Goal: Information Seeking & Learning: Learn about a topic

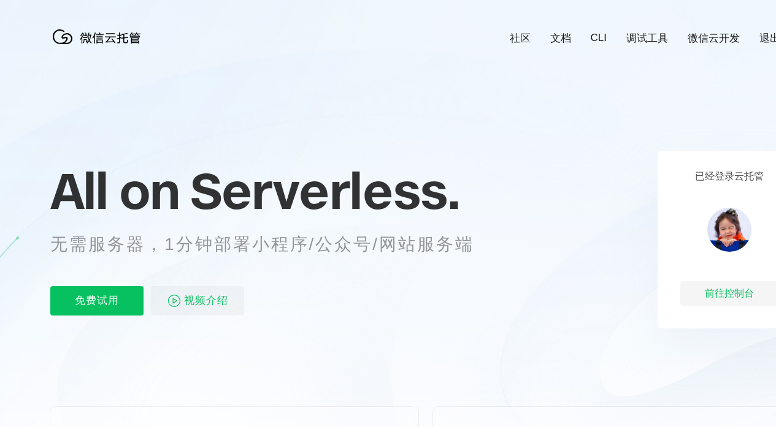
scroll to position [0, 75]
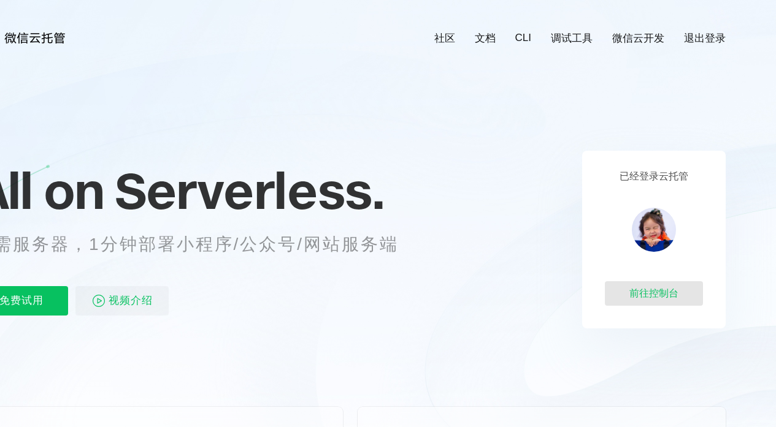
click at [642, 300] on div "前往控制台" at bounding box center [654, 293] width 98 height 25
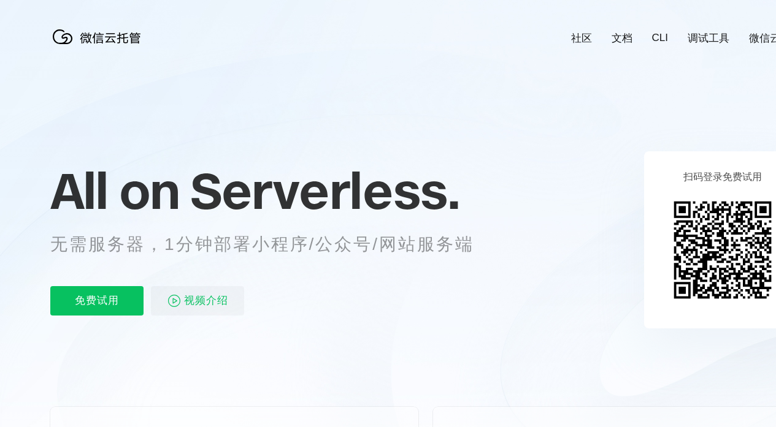
scroll to position [0, 2180]
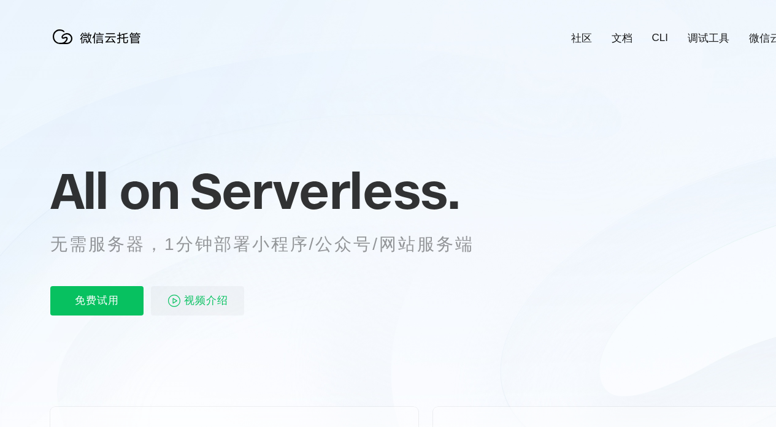
scroll to position [0, 2180]
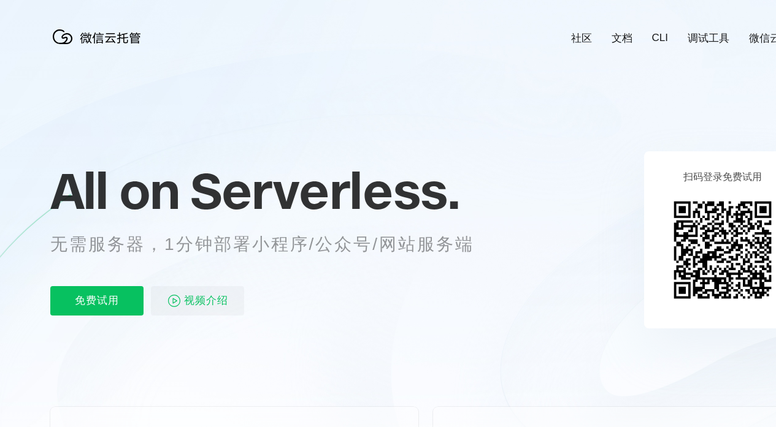
drag, startPoint x: 720, startPoint y: 96, endPoint x: 36, endPoint y: 252, distance: 701.8
click at [36, 252] on icon at bounding box center [425, 331] width 1177 height 662
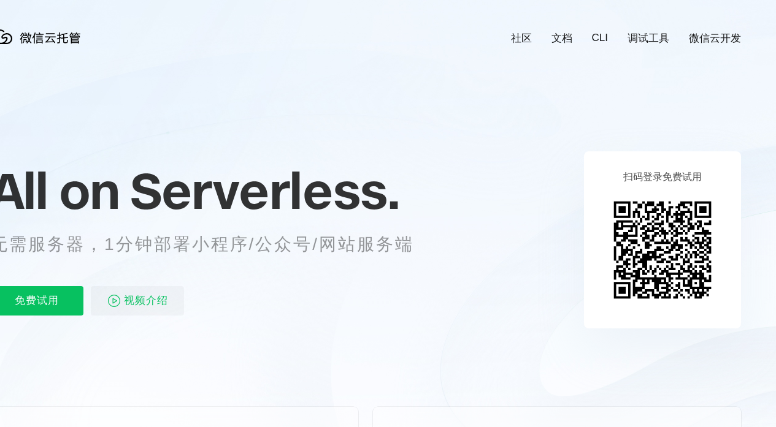
scroll to position [0, 75]
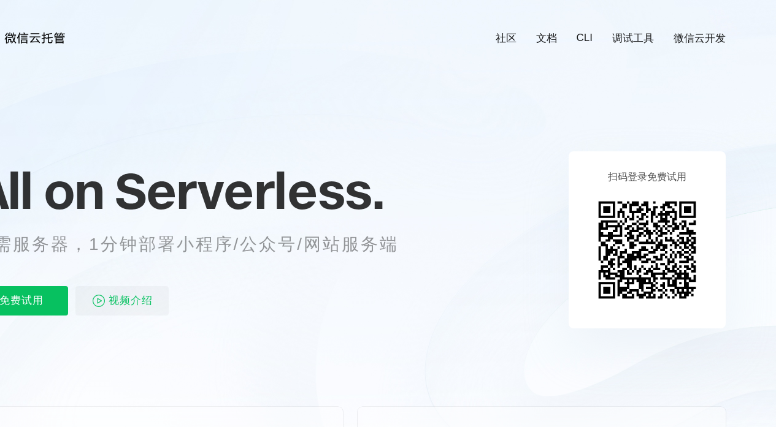
click at [700, 36] on link "微信云开发" at bounding box center [699, 38] width 52 height 14
click at [549, 34] on link "文档" at bounding box center [546, 38] width 21 height 14
